Goal: Information Seeking & Learning: Learn about a topic

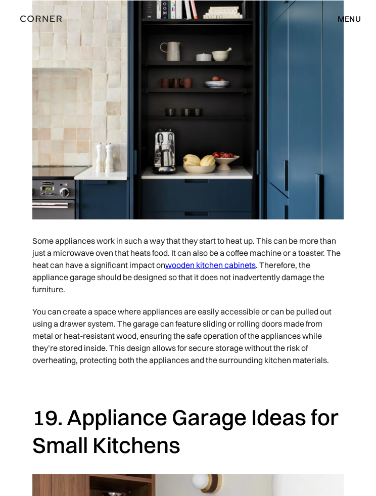
scroll to position [8282, 0]
